Goal: Task Accomplishment & Management: Manage account settings

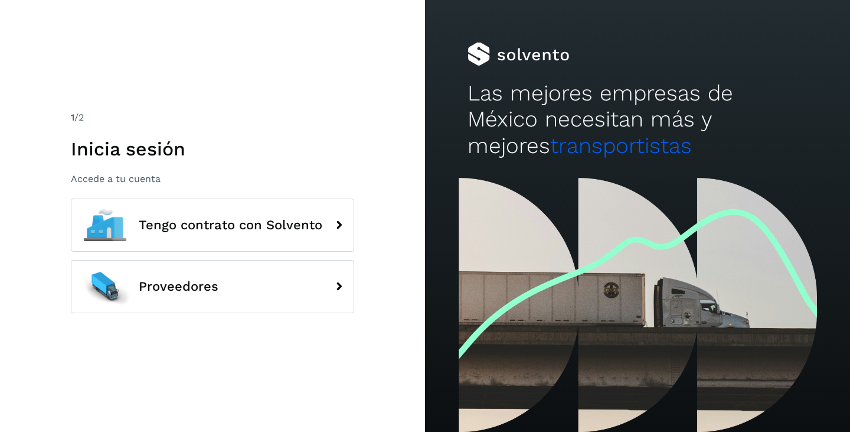
click at [121, 148] on h1 "Inicia sesión" at bounding box center [212, 149] width 283 height 22
click at [121, 174] on p "Accede a tu cuenta" at bounding box center [212, 178] width 283 height 11
click at [122, 178] on p "Accede a tu cuenta" at bounding box center [212, 178] width 283 height 11
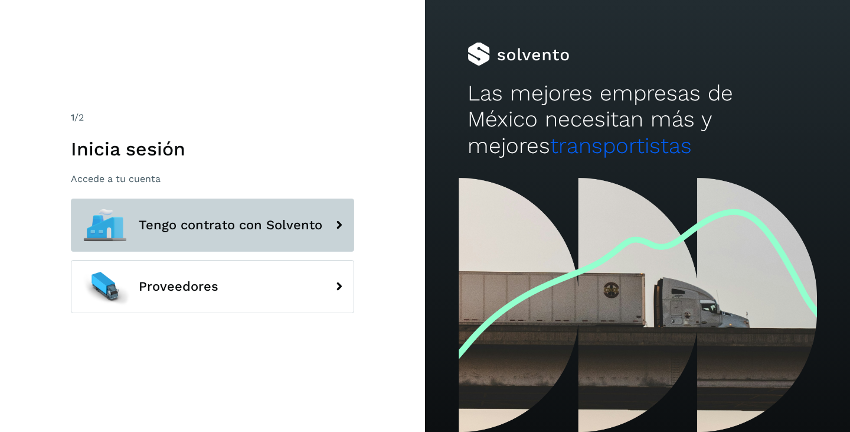
click at [264, 228] on span "Tengo contrato con Solvento" at bounding box center [231, 225] width 184 height 14
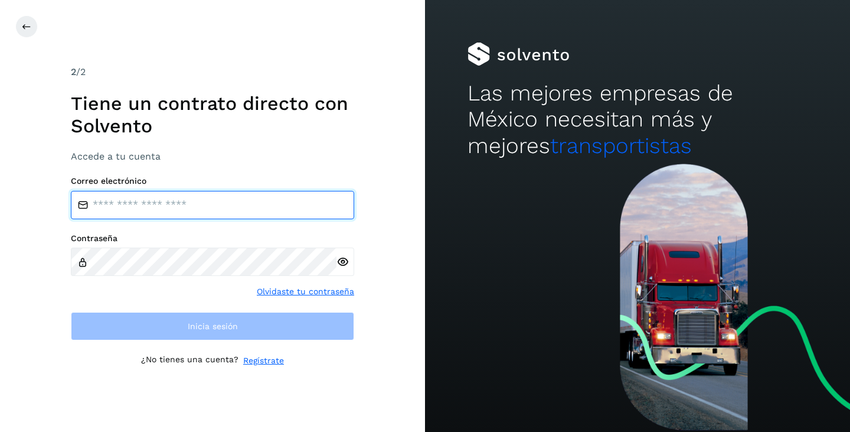
type input "**********"
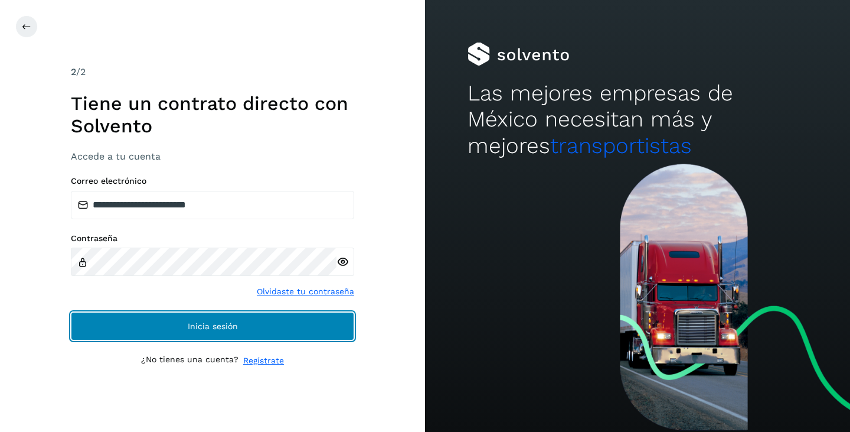
click at [240, 327] on button "Inicia sesión" at bounding box center [212, 326] width 283 height 28
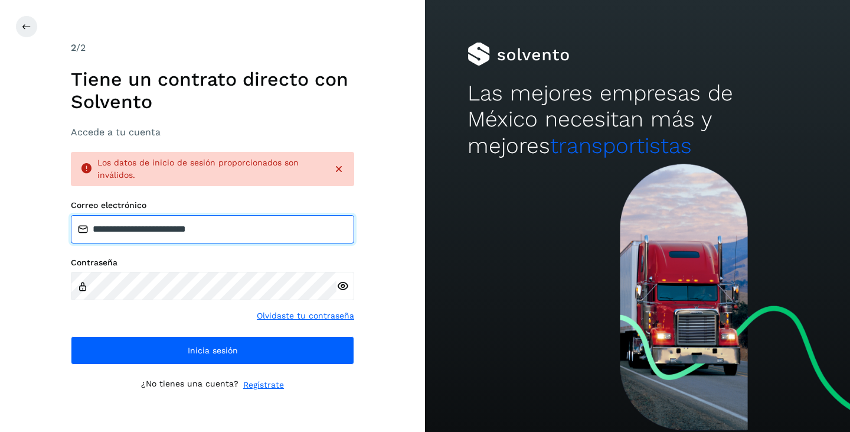
click at [250, 230] on input "**********" at bounding box center [212, 229] width 283 height 28
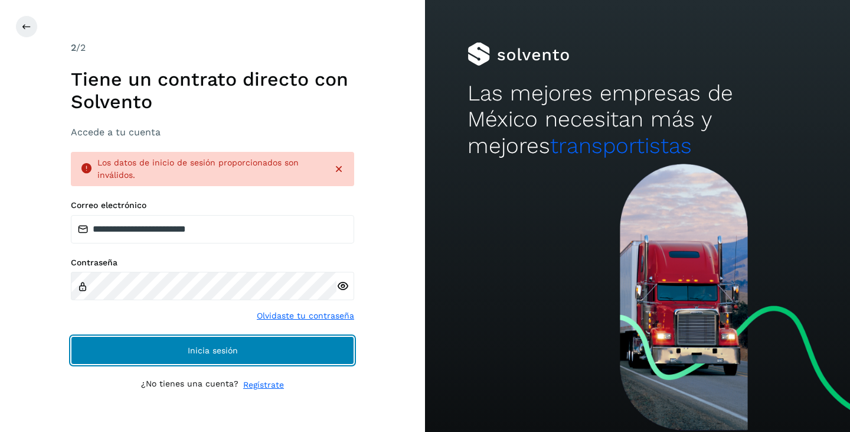
click at [224, 347] on span "Inicia sesión" at bounding box center [213, 350] width 50 height 8
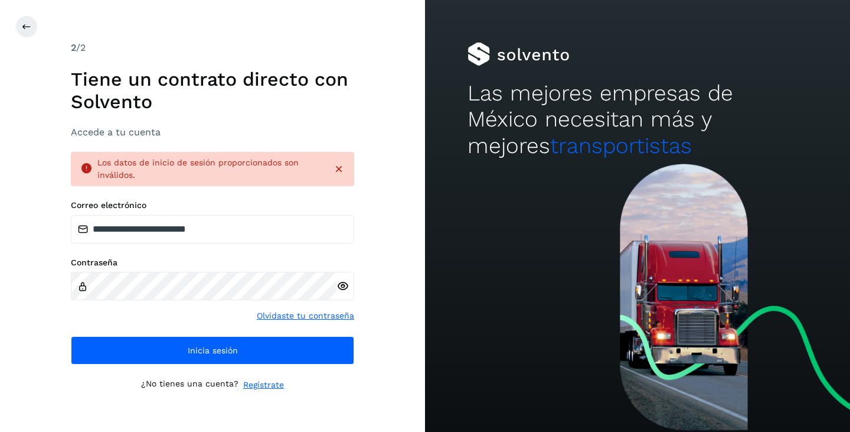
click at [355, 288] on div "**********" at bounding box center [212, 216] width 425 height 432
click at [345, 285] on icon at bounding box center [343, 286] width 12 height 12
click at [28, 25] on icon at bounding box center [26, 26] width 9 height 9
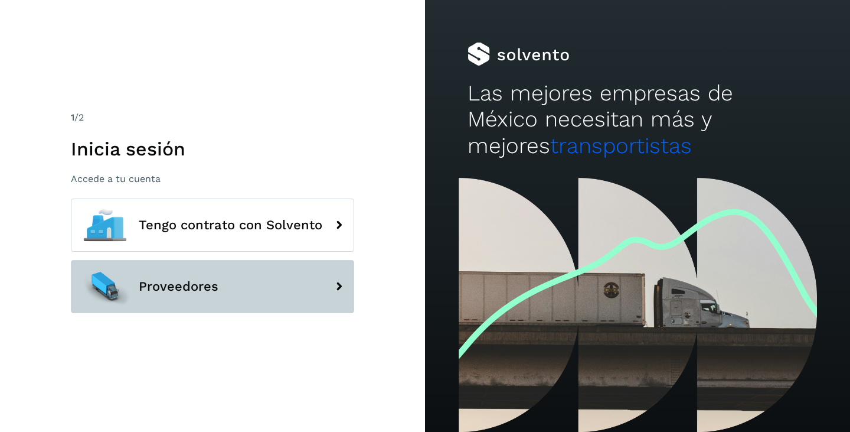
click at [187, 282] on span "Proveedores" at bounding box center [179, 286] width 80 height 14
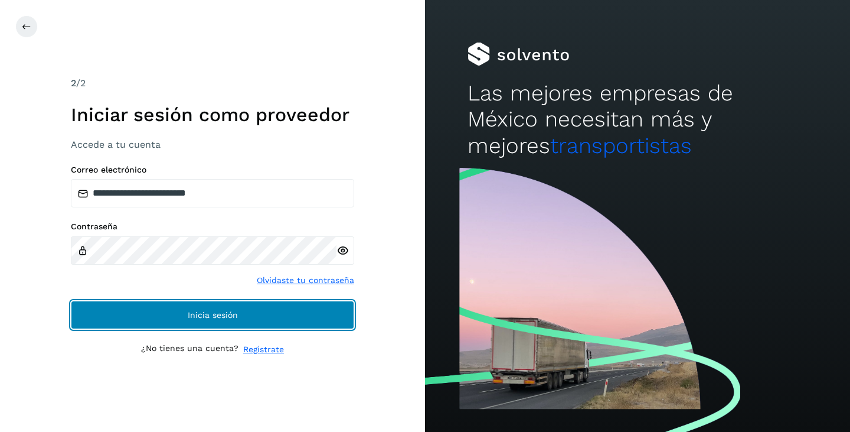
click at [186, 314] on button "Inicia sesión" at bounding box center [212, 315] width 283 height 28
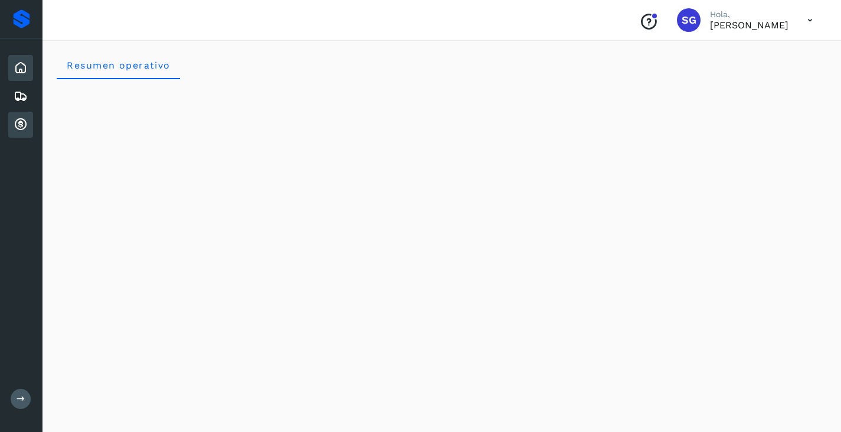
click at [21, 120] on icon at bounding box center [21, 125] width 14 height 14
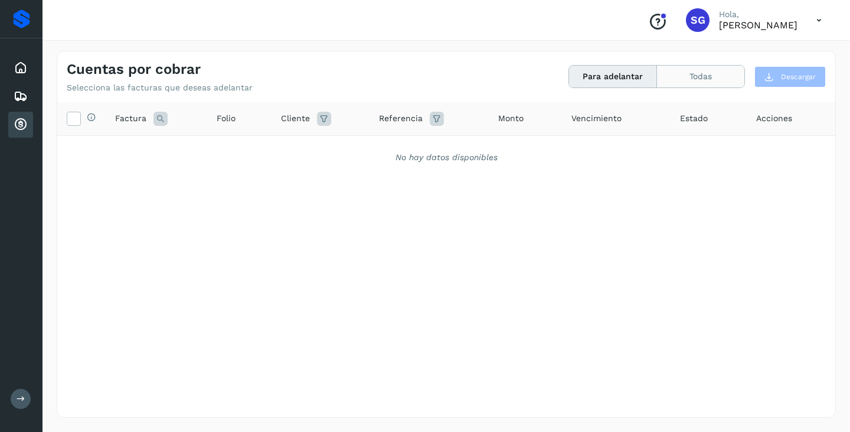
click at [708, 79] on button "Todas" at bounding box center [700, 77] width 87 height 22
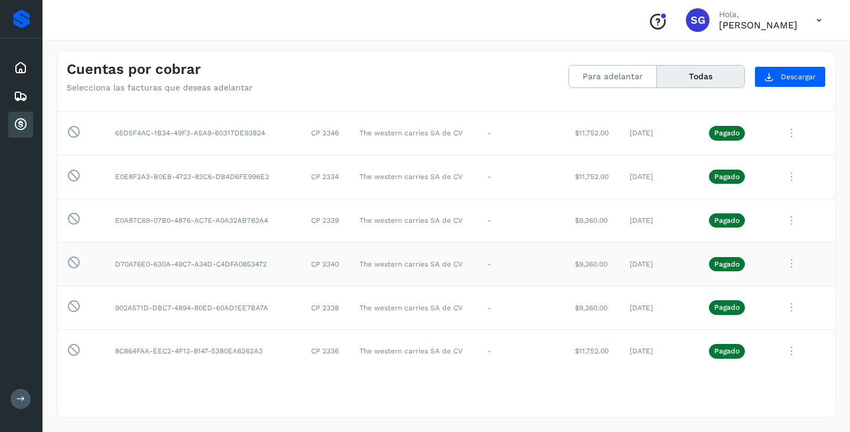
scroll to position [709, 0]
